Goal: Find specific page/section: Find specific page/section

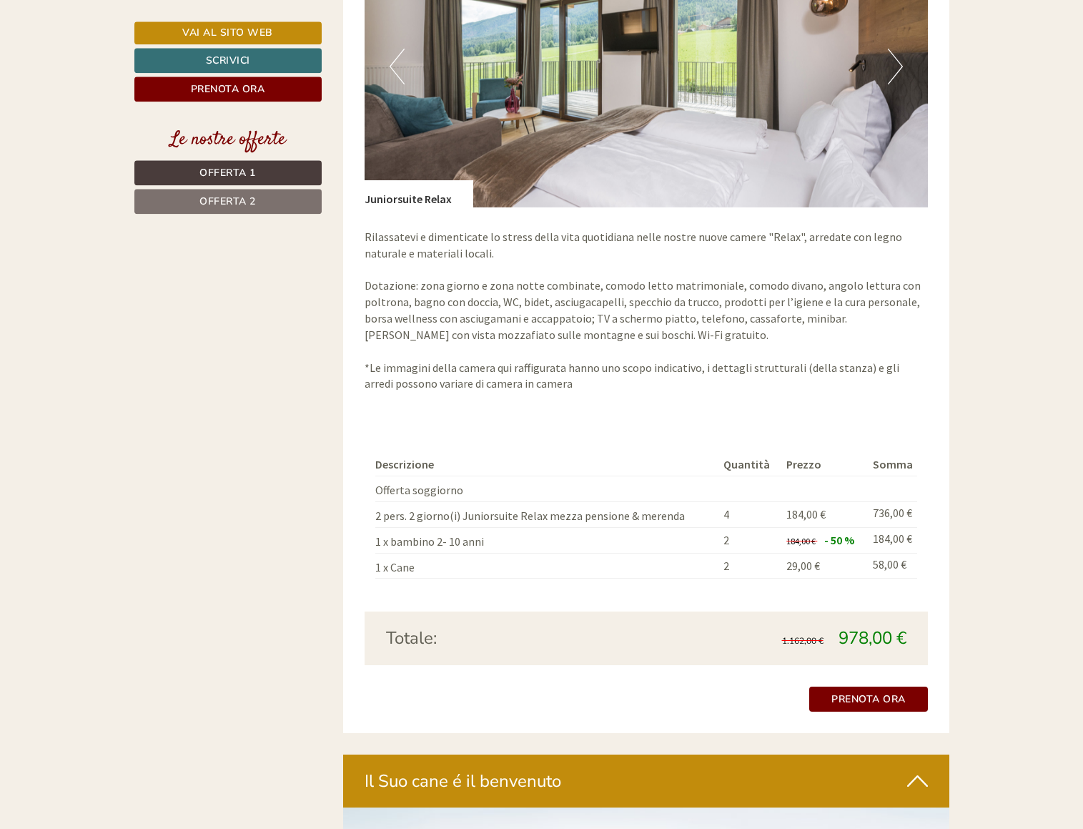
scroll to position [2334, 0]
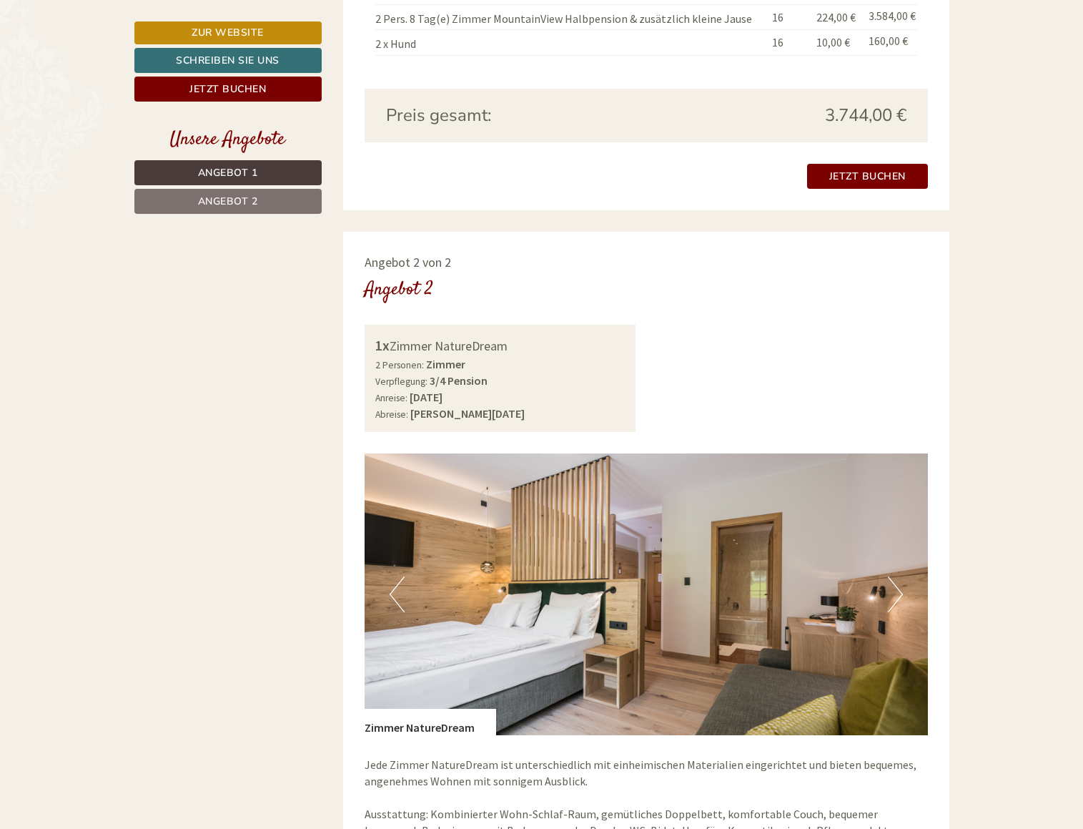
scroll to position [1313, 0]
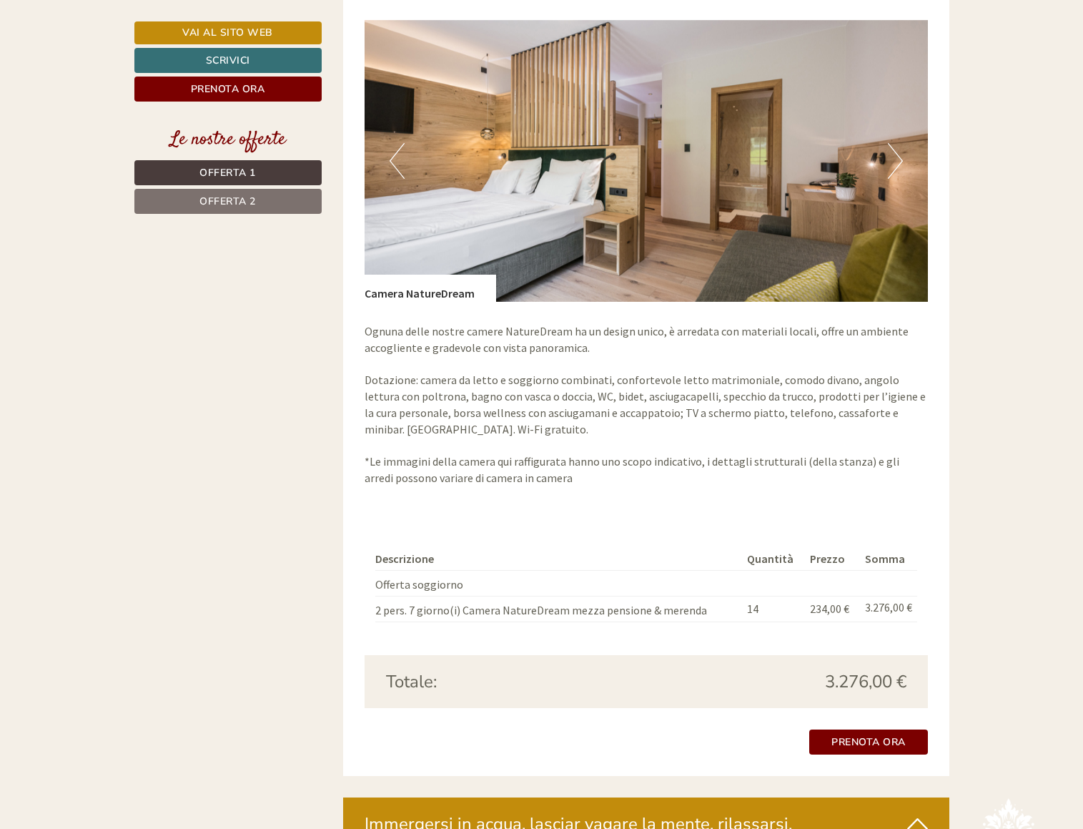
scroll to position [1823, 0]
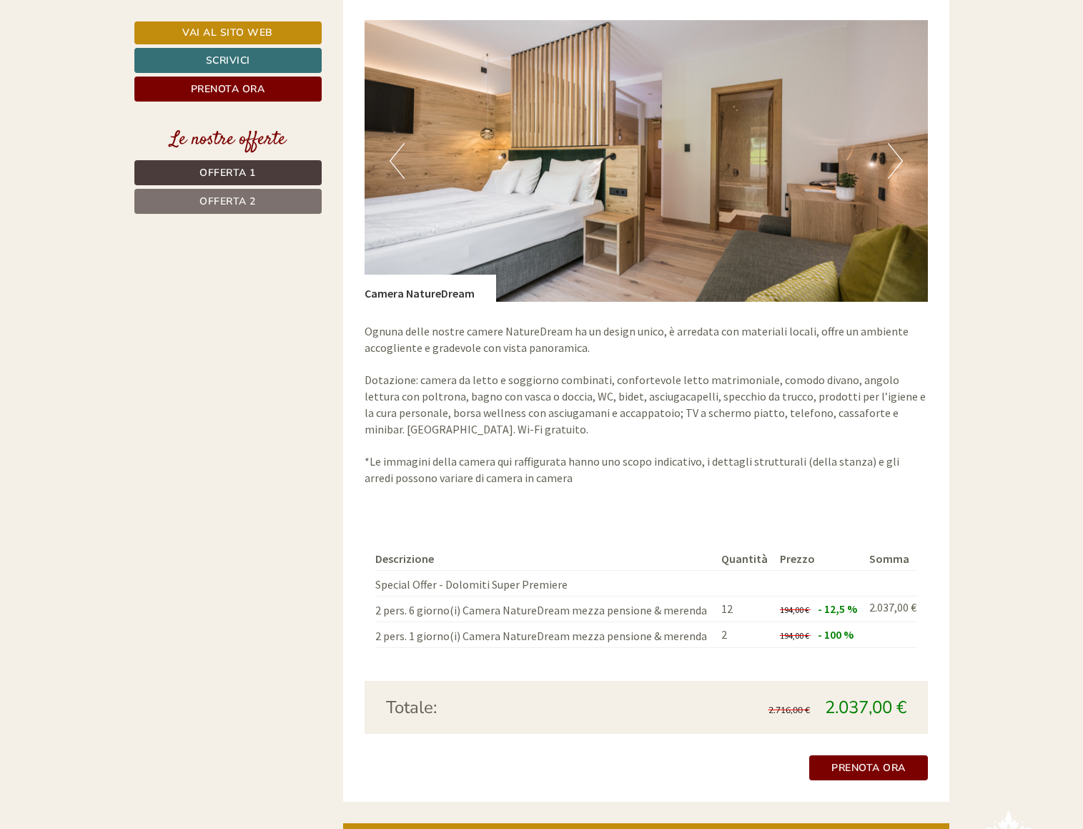
scroll to position [2334, 0]
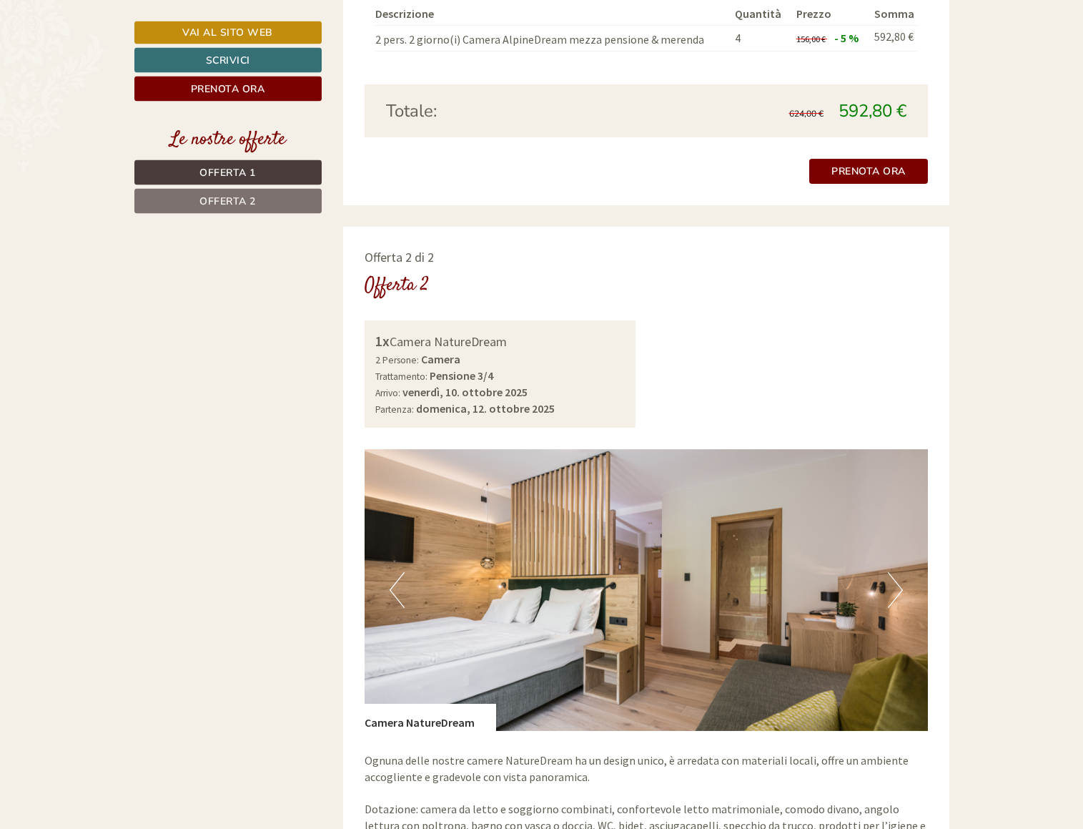
scroll to position [1604, 0]
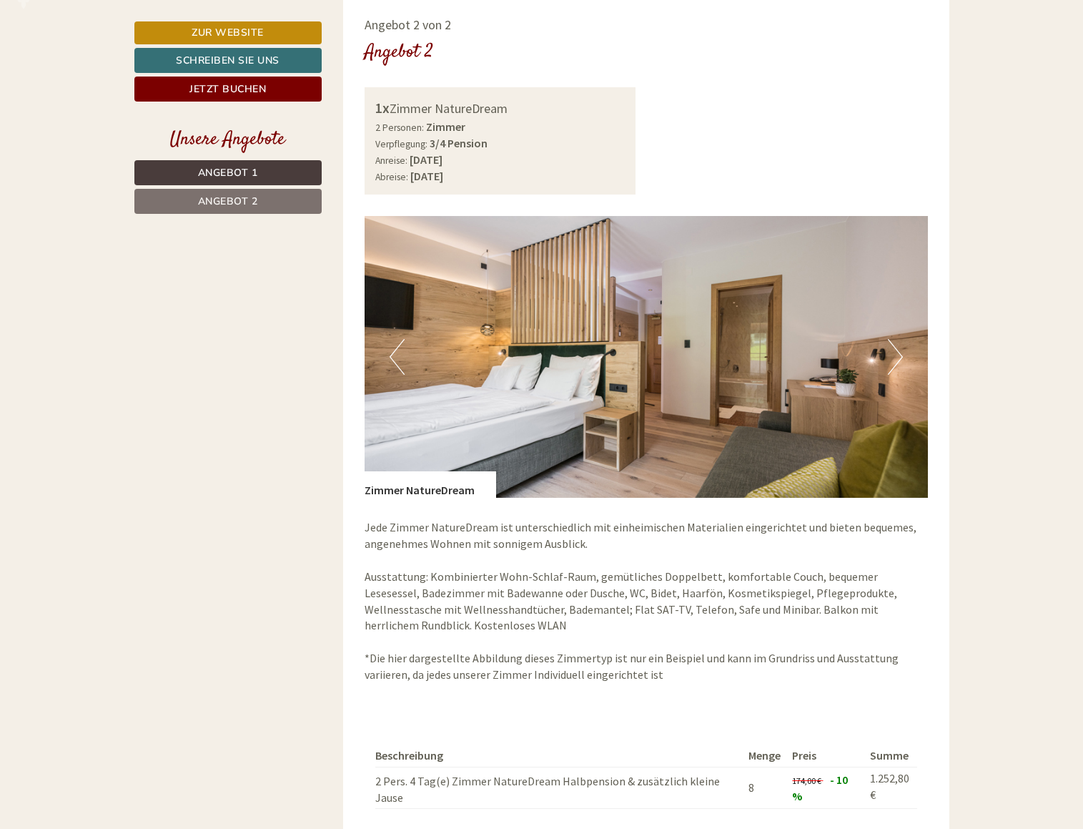
scroll to position [1969, 0]
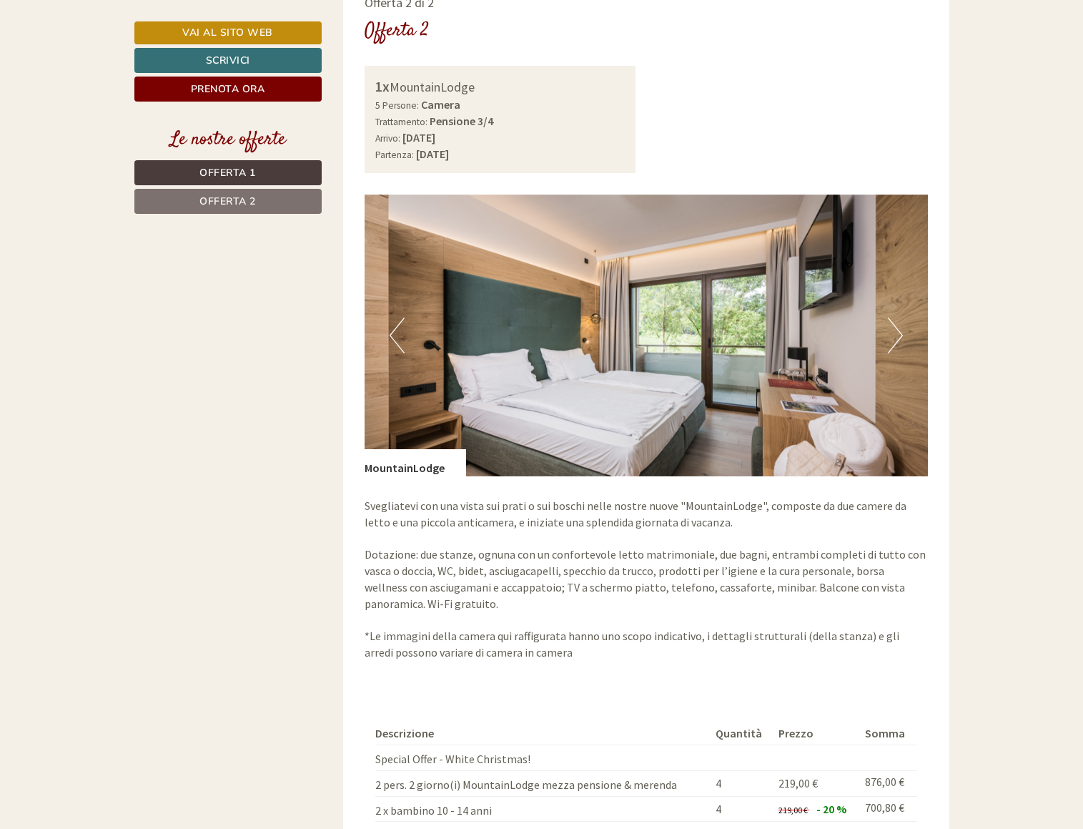
scroll to position [2480, 0]
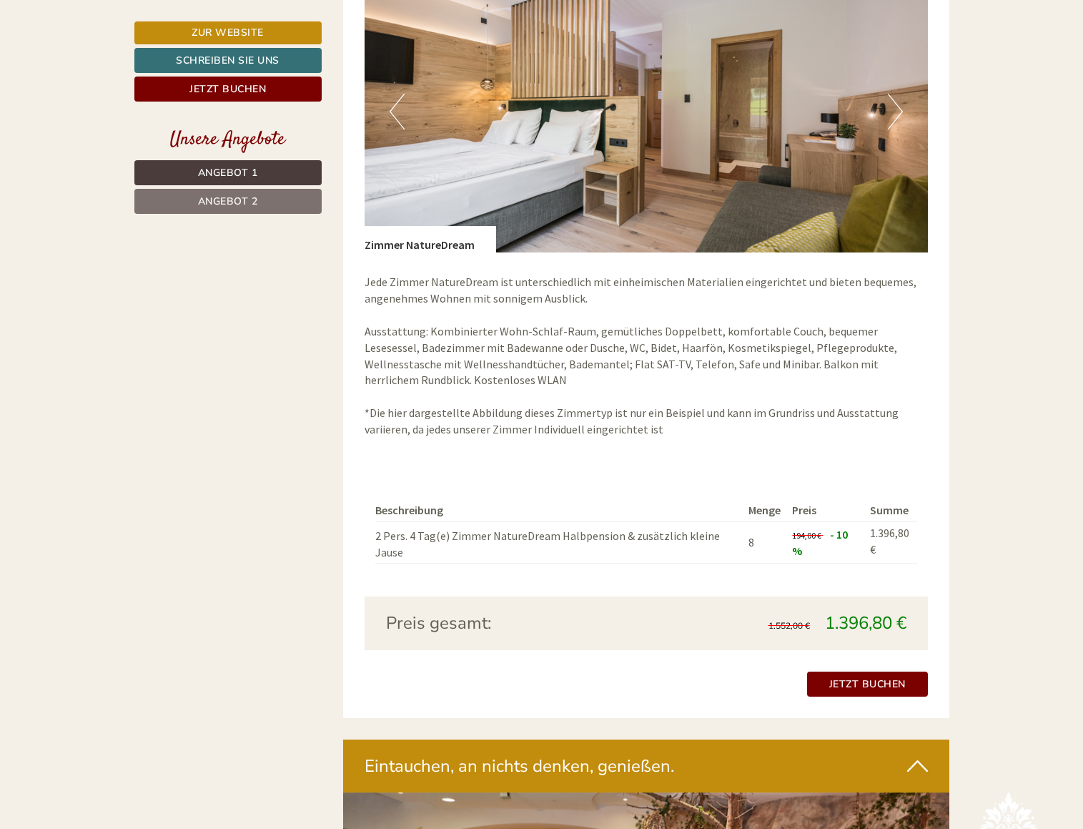
scroll to position [2042, 0]
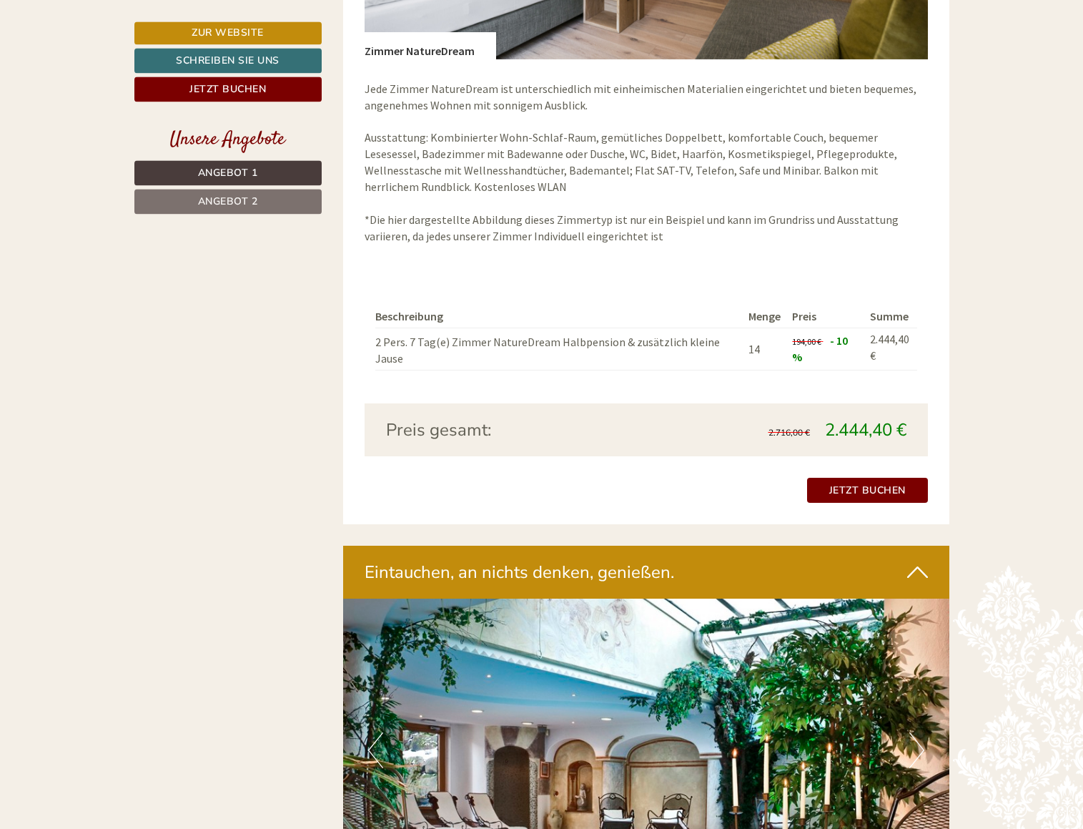
scroll to position [2334, 0]
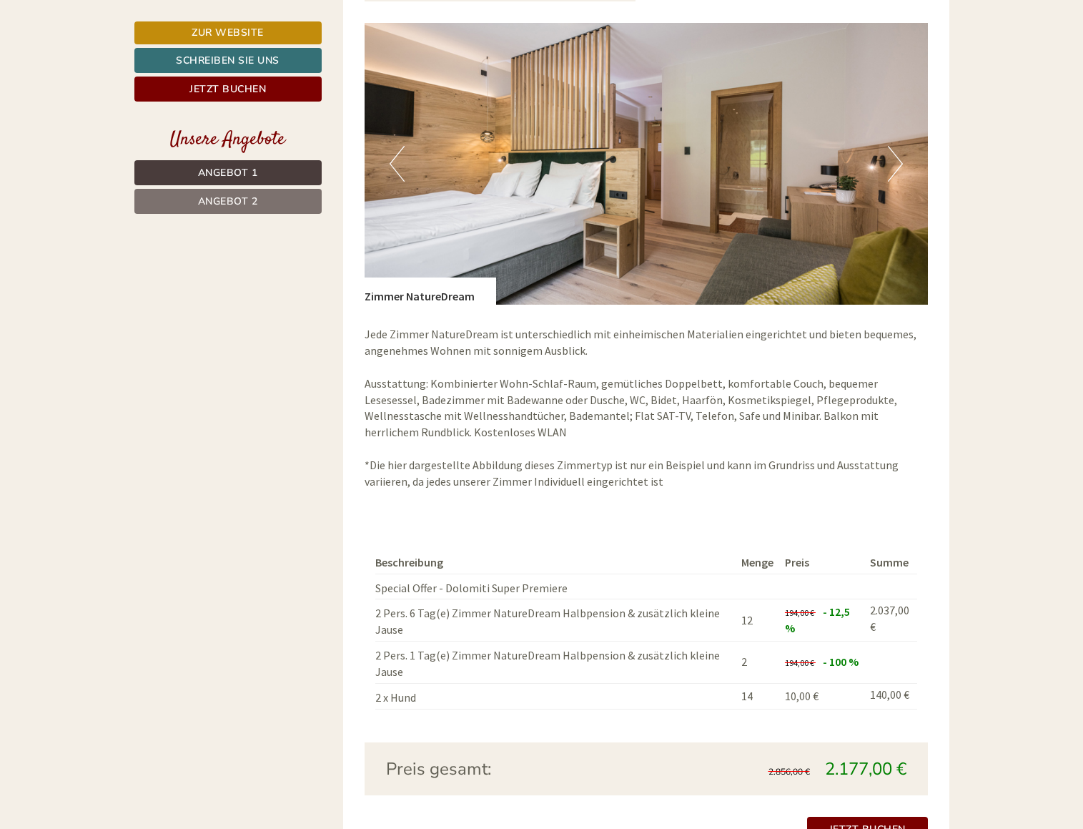
scroll to position [2334, 0]
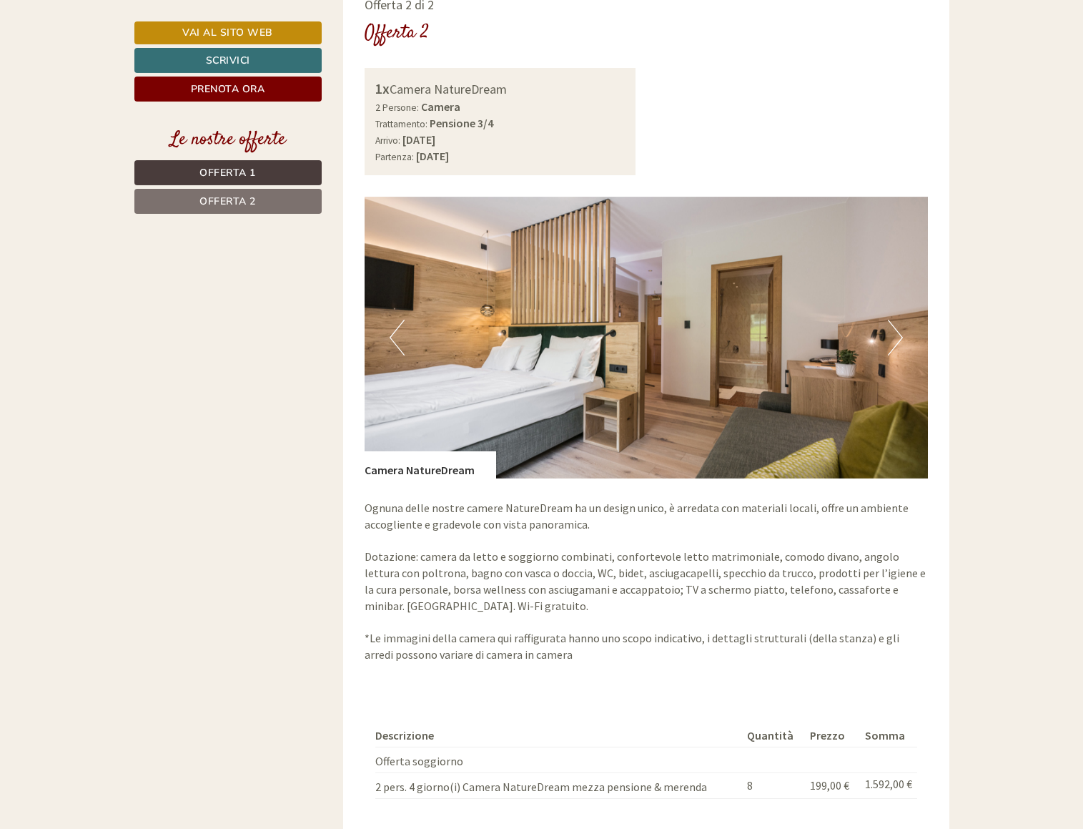
scroll to position [2115, 0]
